Goal: Task Accomplishment & Management: Use online tool/utility

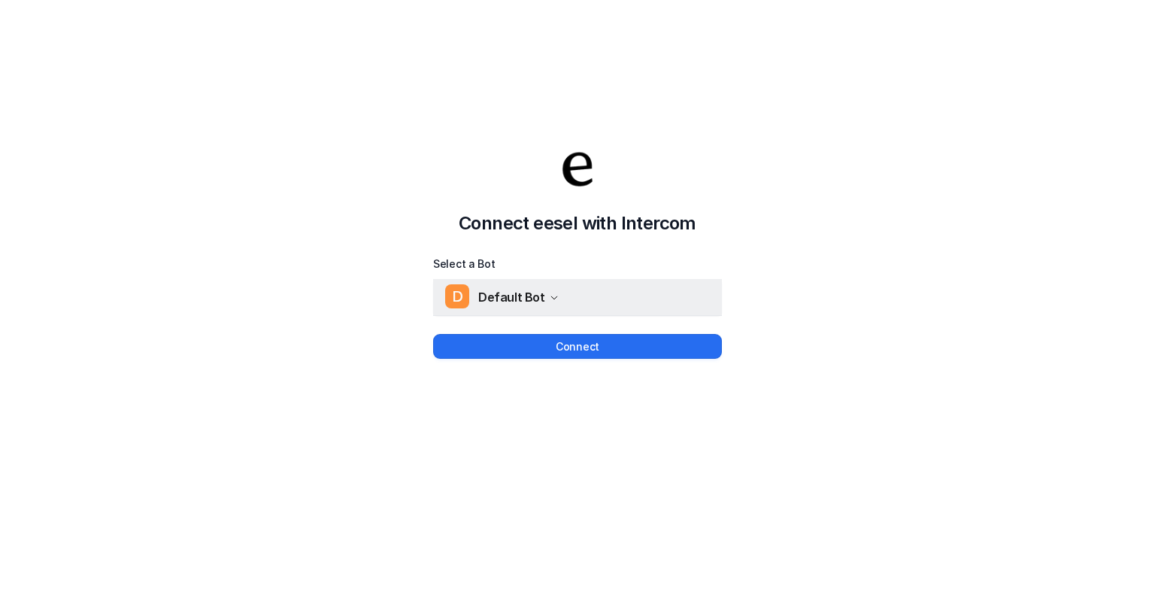
click at [574, 297] on button "D Default Bot" at bounding box center [577, 297] width 289 height 36
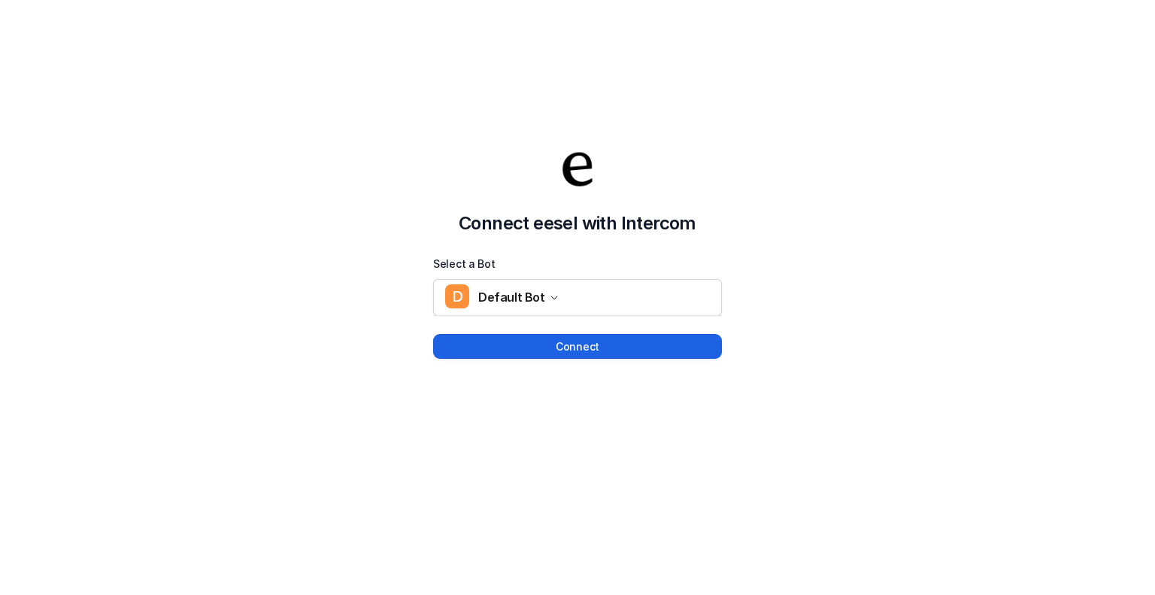
click at [580, 347] on button "Connect" at bounding box center [577, 346] width 289 height 25
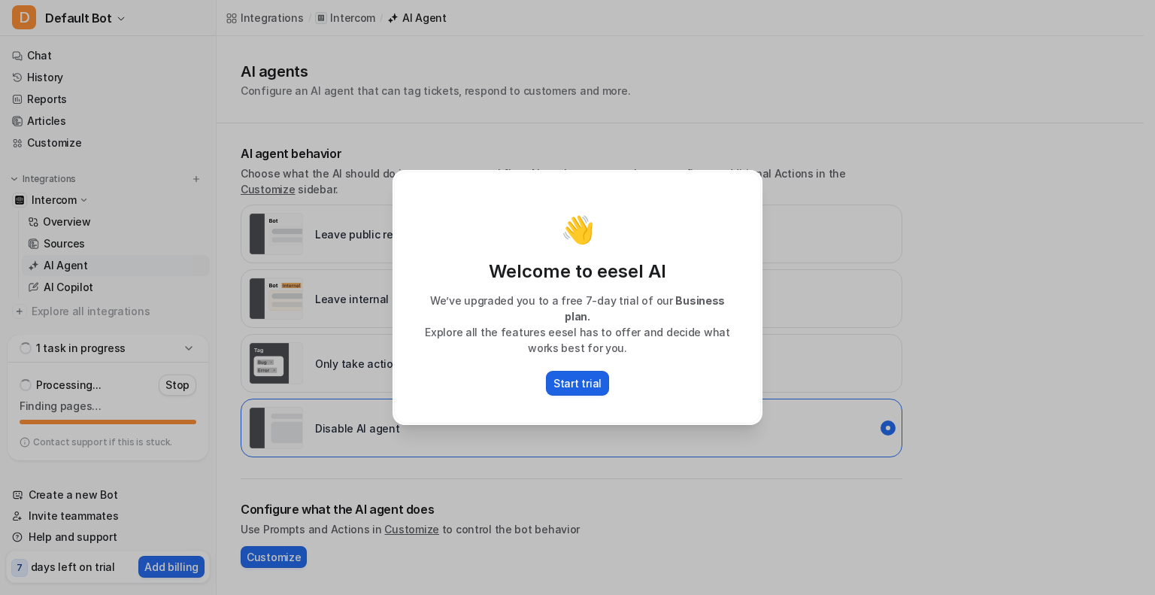
click at [578, 378] on p "Start trial" at bounding box center [577, 383] width 48 height 16
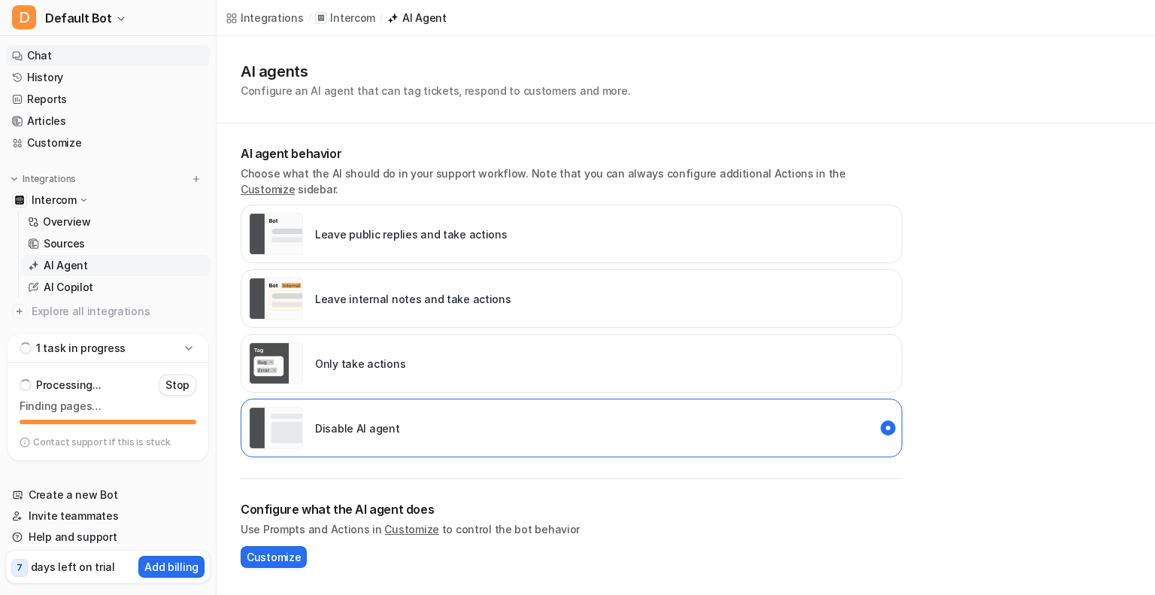
click at [65, 62] on link "Chat" at bounding box center [108, 55] width 204 height 21
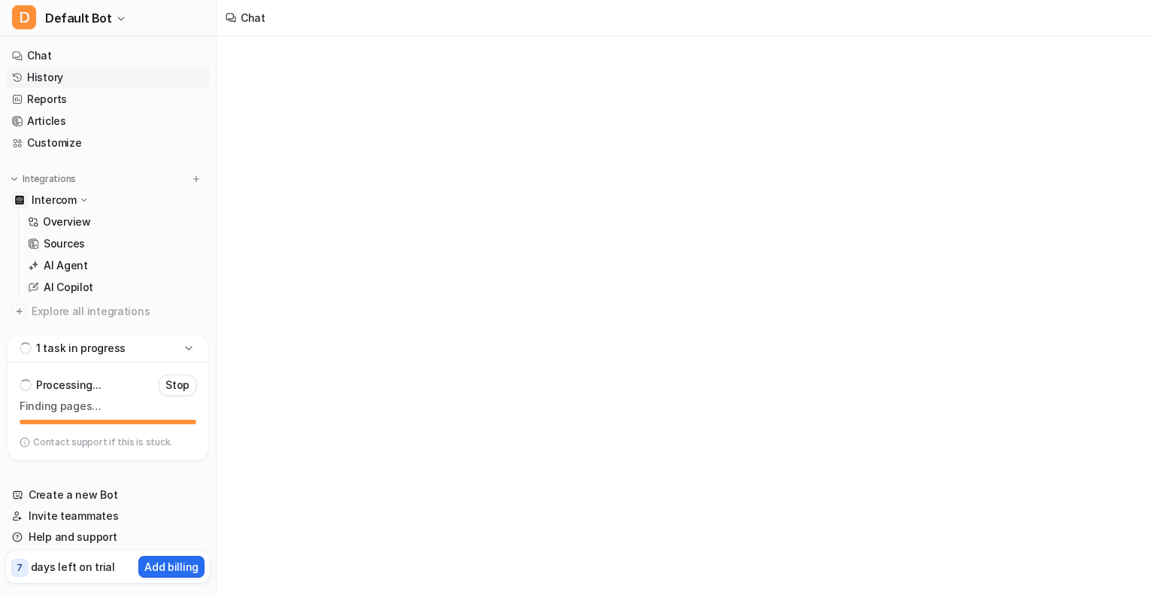
click at [76, 83] on link "History" at bounding box center [108, 77] width 204 height 21
click at [192, 347] on icon at bounding box center [188, 348] width 15 height 15
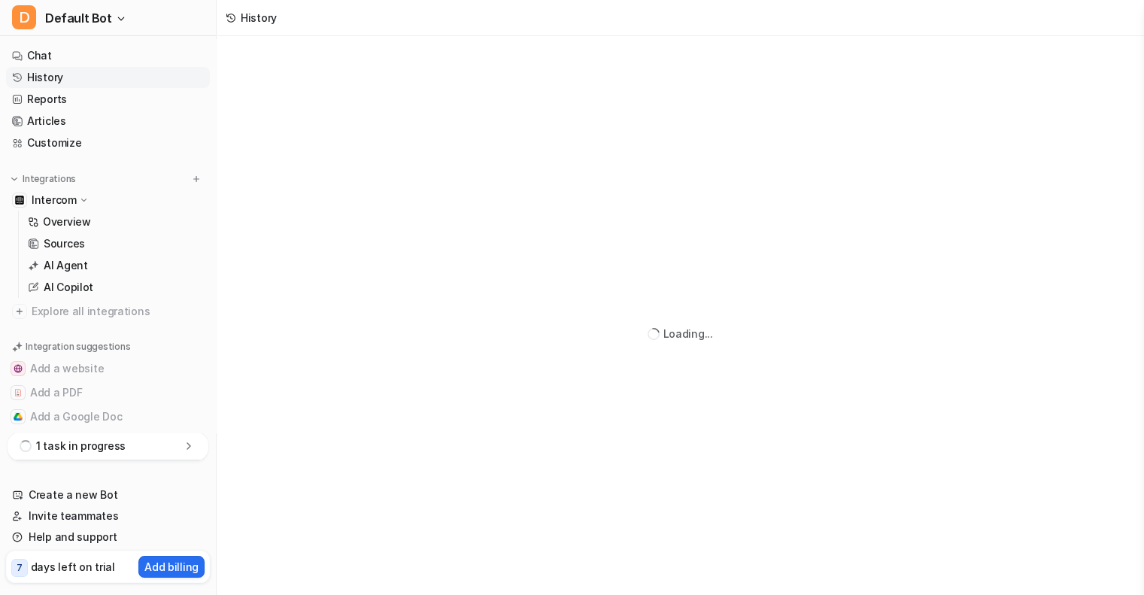
click at [132, 449] on div "1 task in progress" at bounding box center [108, 446] width 201 height 28
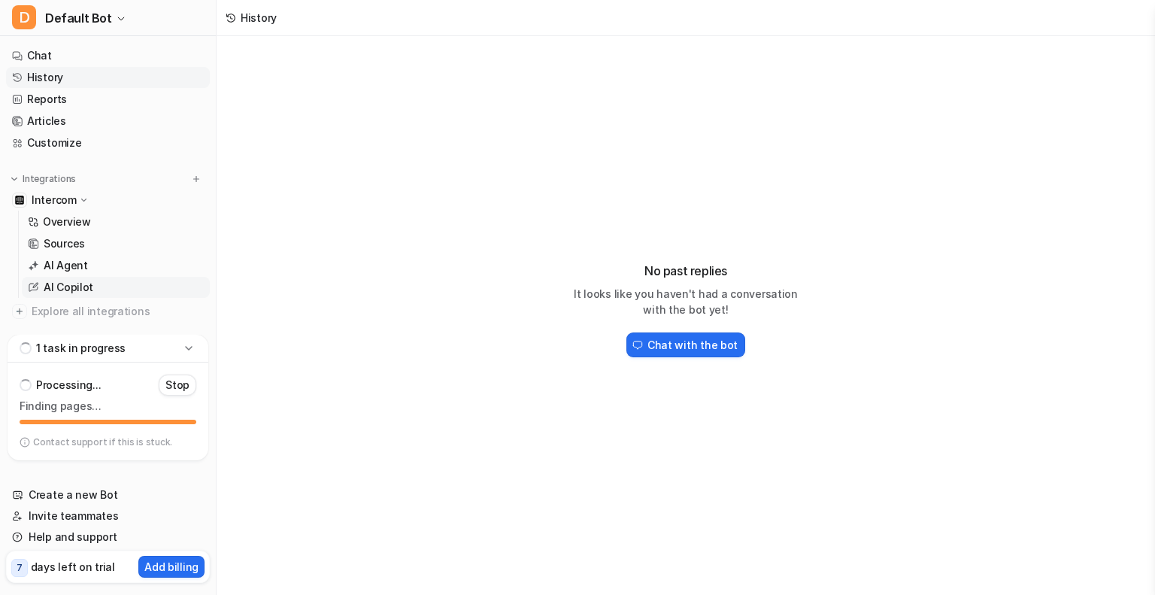
click at [90, 285] on link "AI Copilot" at bounding box center [116, 287] width 188 height 21
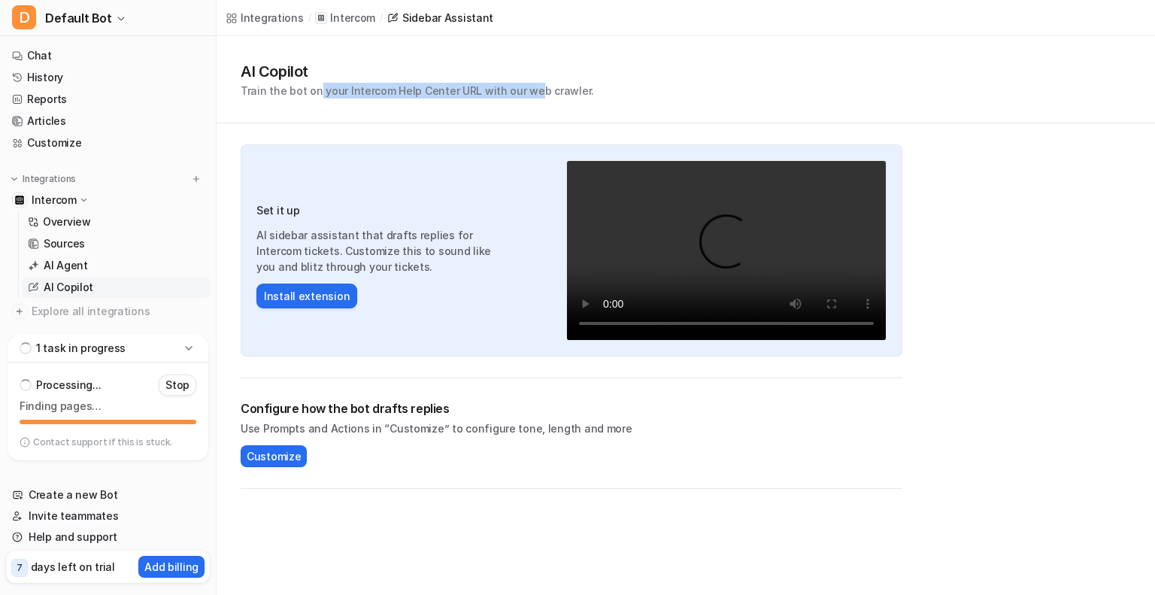
drag, startPoint x: 314, startPoint y: 88, endPoint x: 529, endPoint y: 91, distance: 214.3
click at [529, 91] on p "Train the bot on your Intercom Help Center URL with our web crawler." at bounding box center [417, 91] width 353 height 16
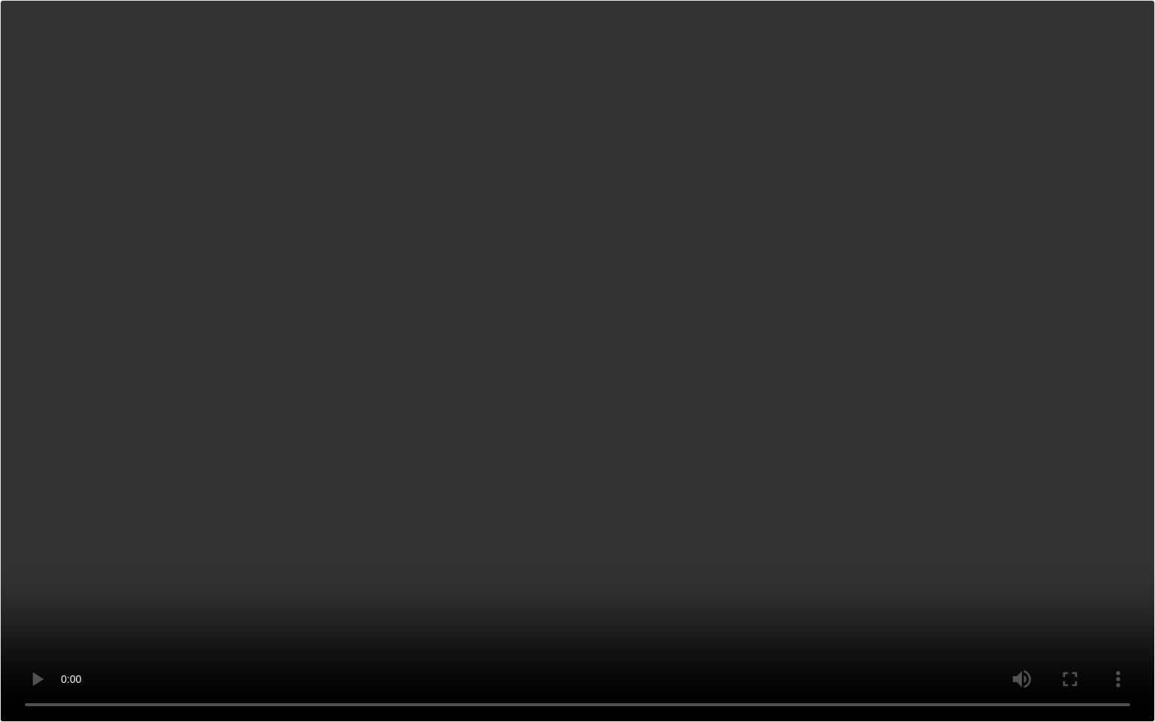
click at [830, 393] on video "Your browser does not support the video tag." at bounding box center [577, 361] width 1155 height 722
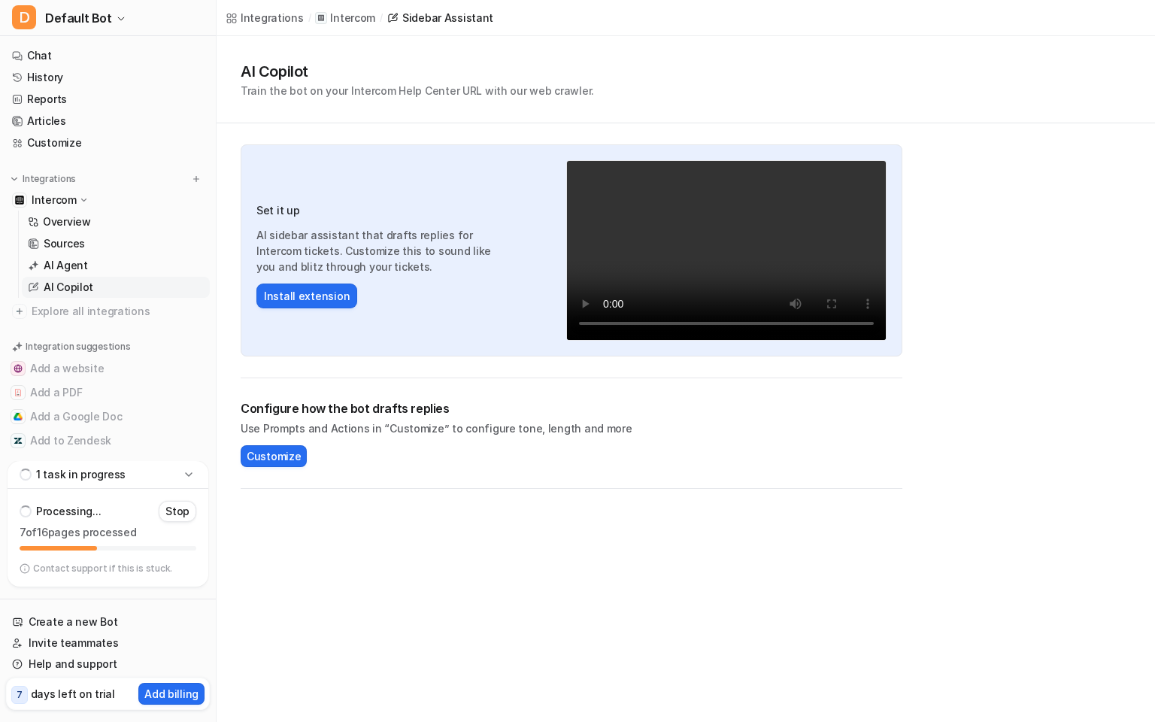
click at [680, 226] on video "Your browser does not support the video tag." at bounding box center [726, 250] width 320 height 180
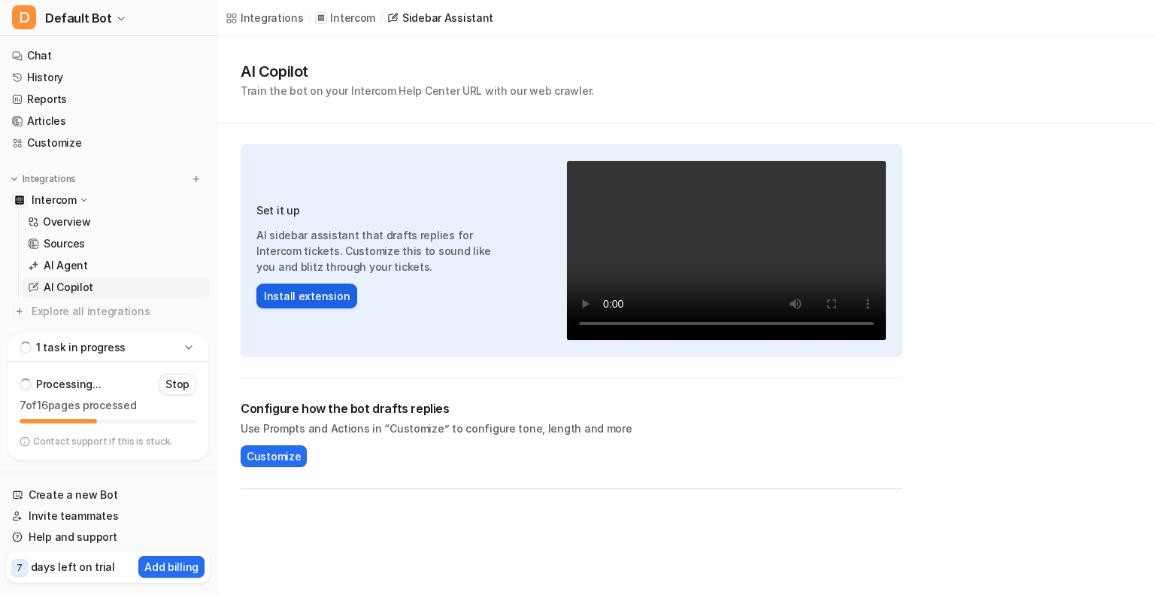
click at [325, 300] on button "Install extension" at bounding box center [306, 295] width 101 height 25
